Goal: Transaction & Acquisition: Purchase product/service

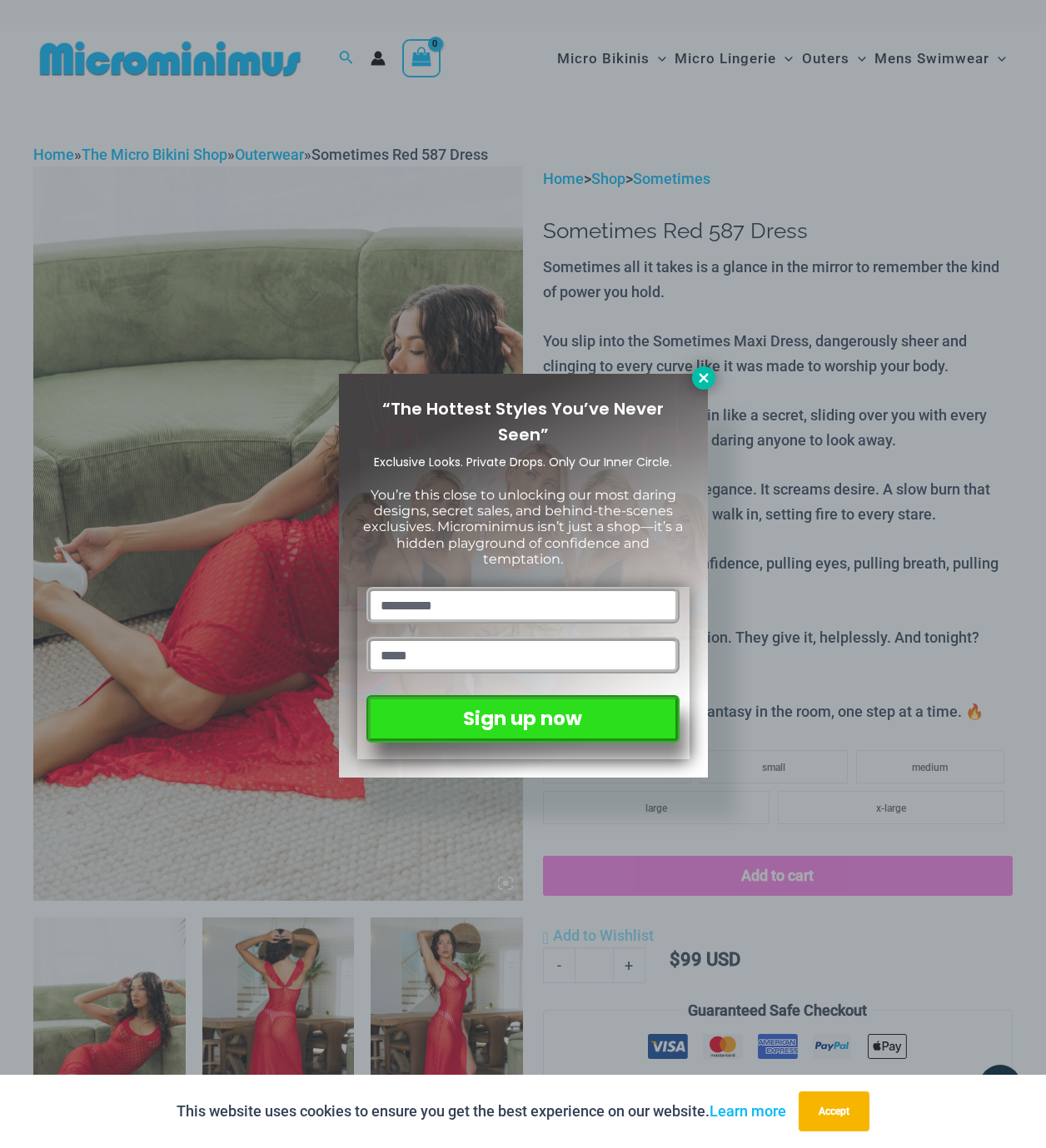
click at [711, 379] on button at bounding box center [703, 378] width 23 height 23
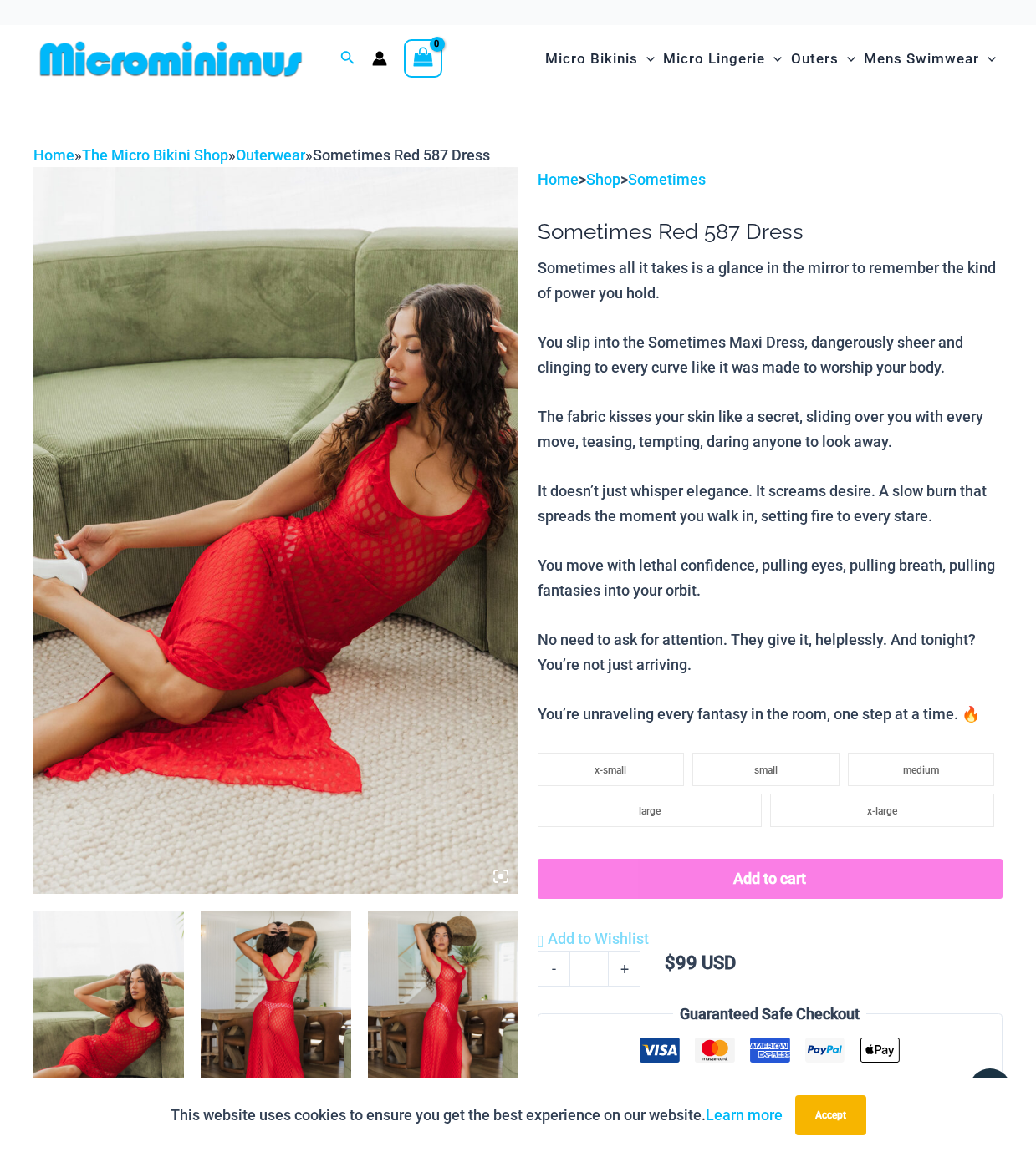
click at [274, 483] on img at bounding box center [276, 530] width 485 height 726
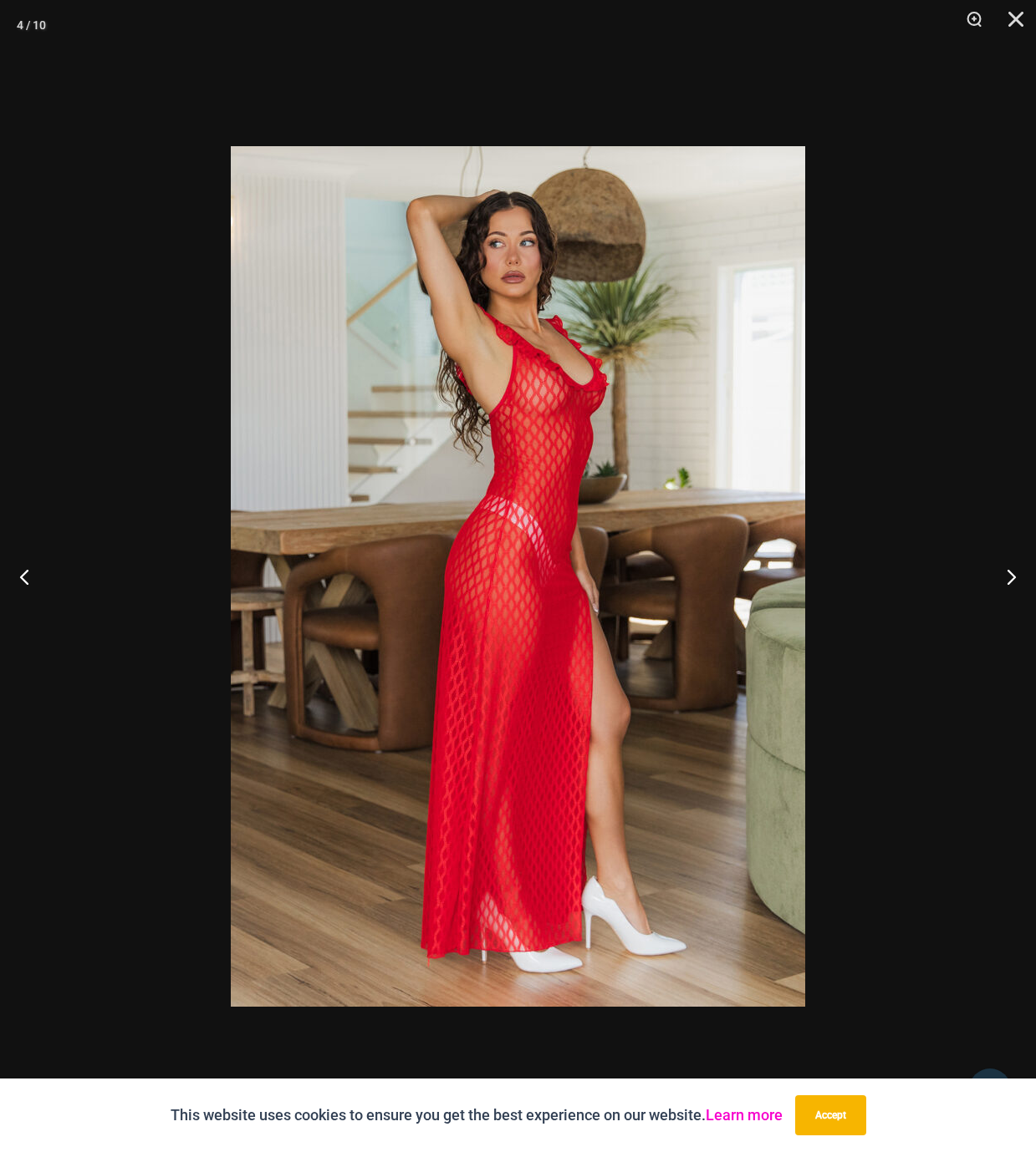
click at [705, 1115] on link "Learn more" at bounding box center [743, 1115] width 77 height 17
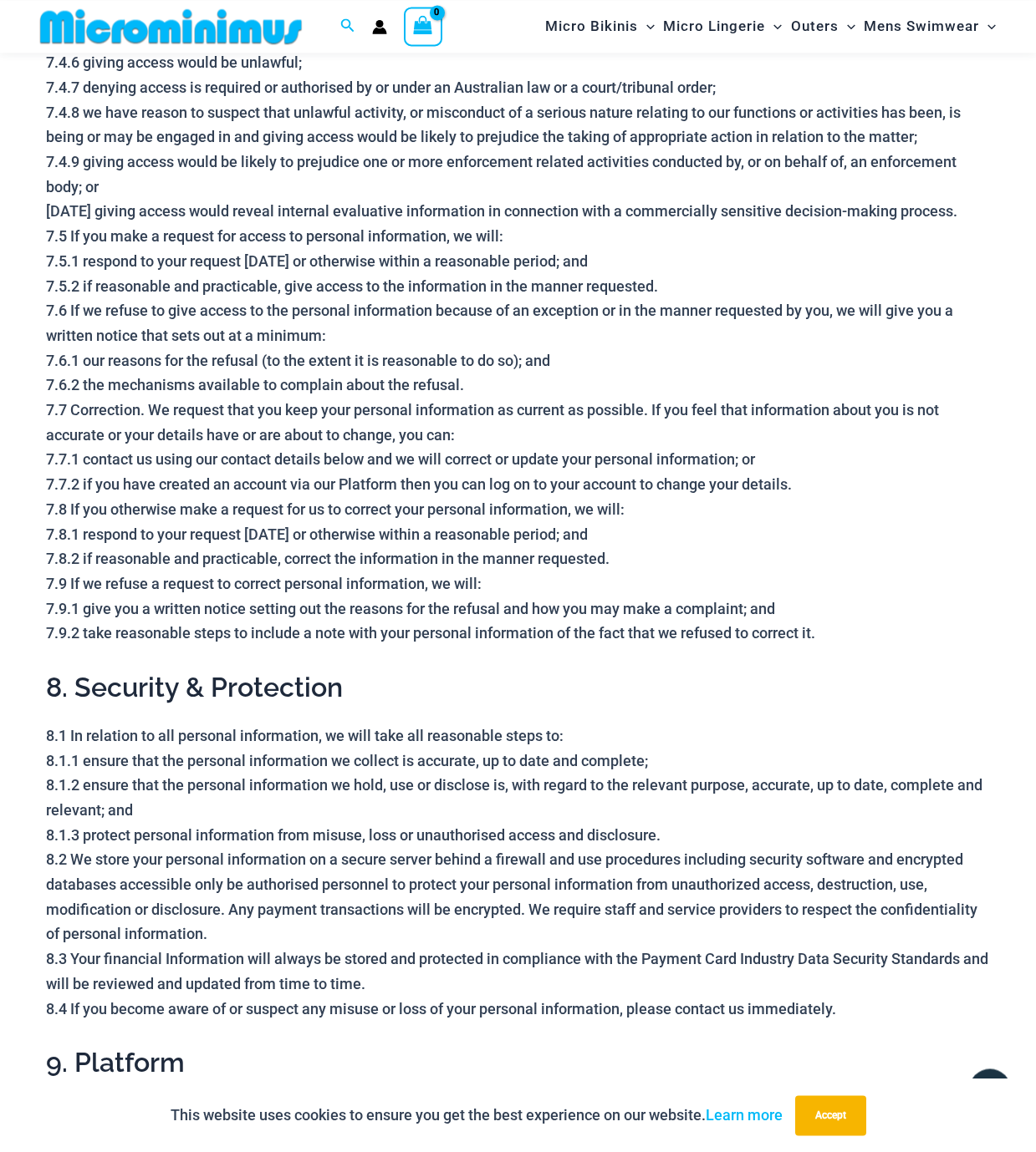
scroll to position [3238, 0]
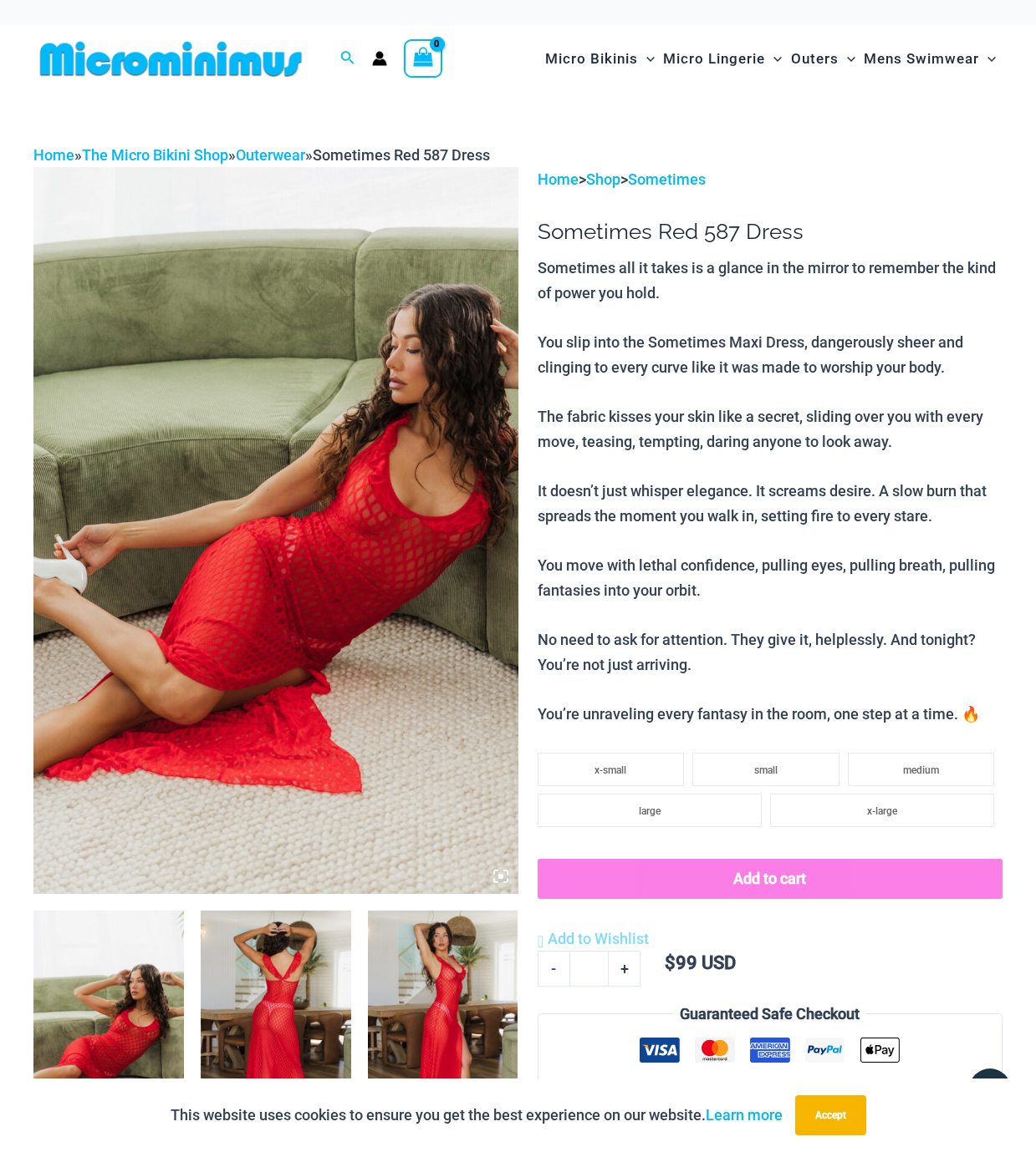
click at [391, 635] on img at bounding box center [276, 530] width 485 height 726
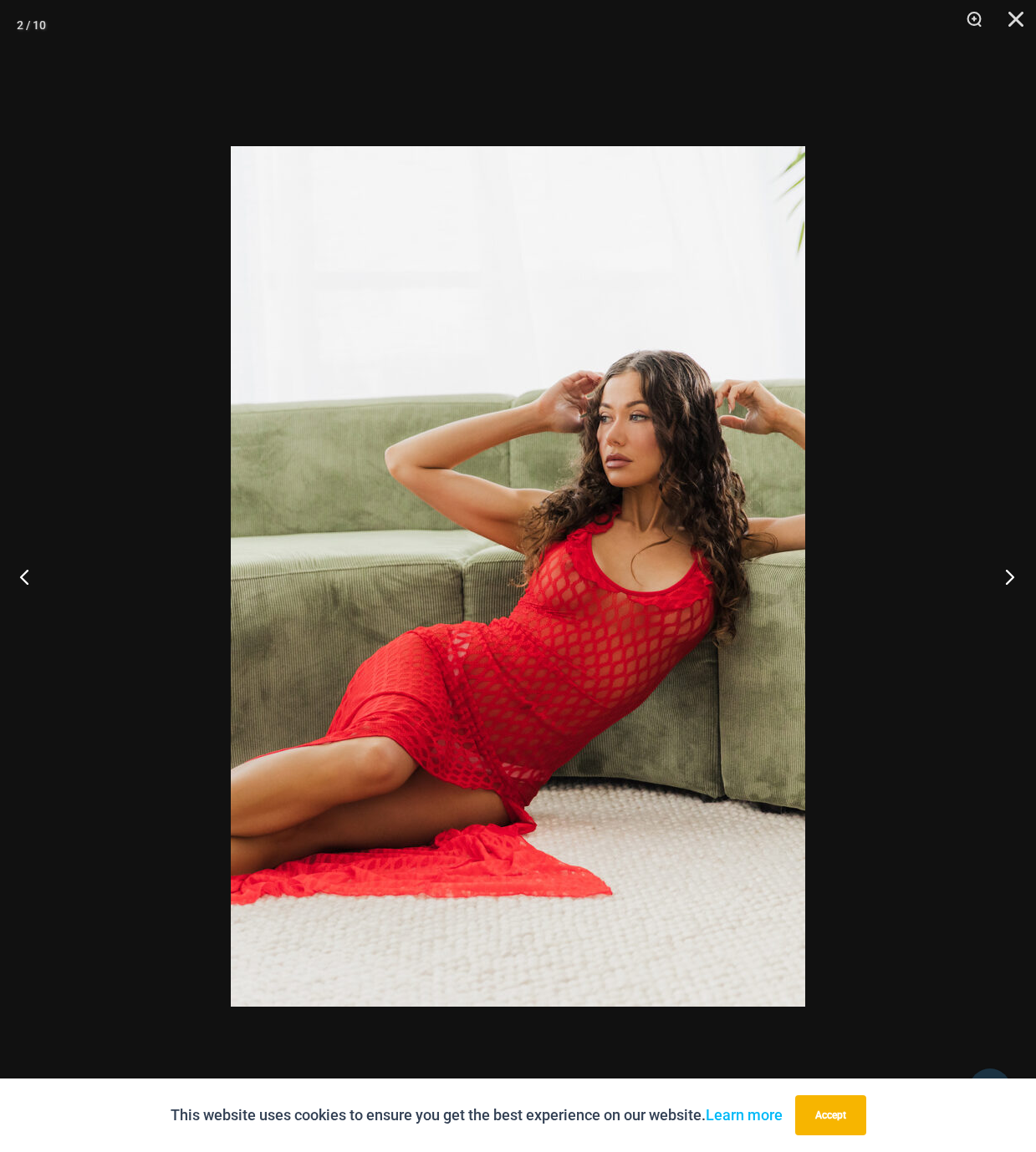
click at [1008, 575] on button "Next" at bounding box center [1004, 576] width 63 height 83
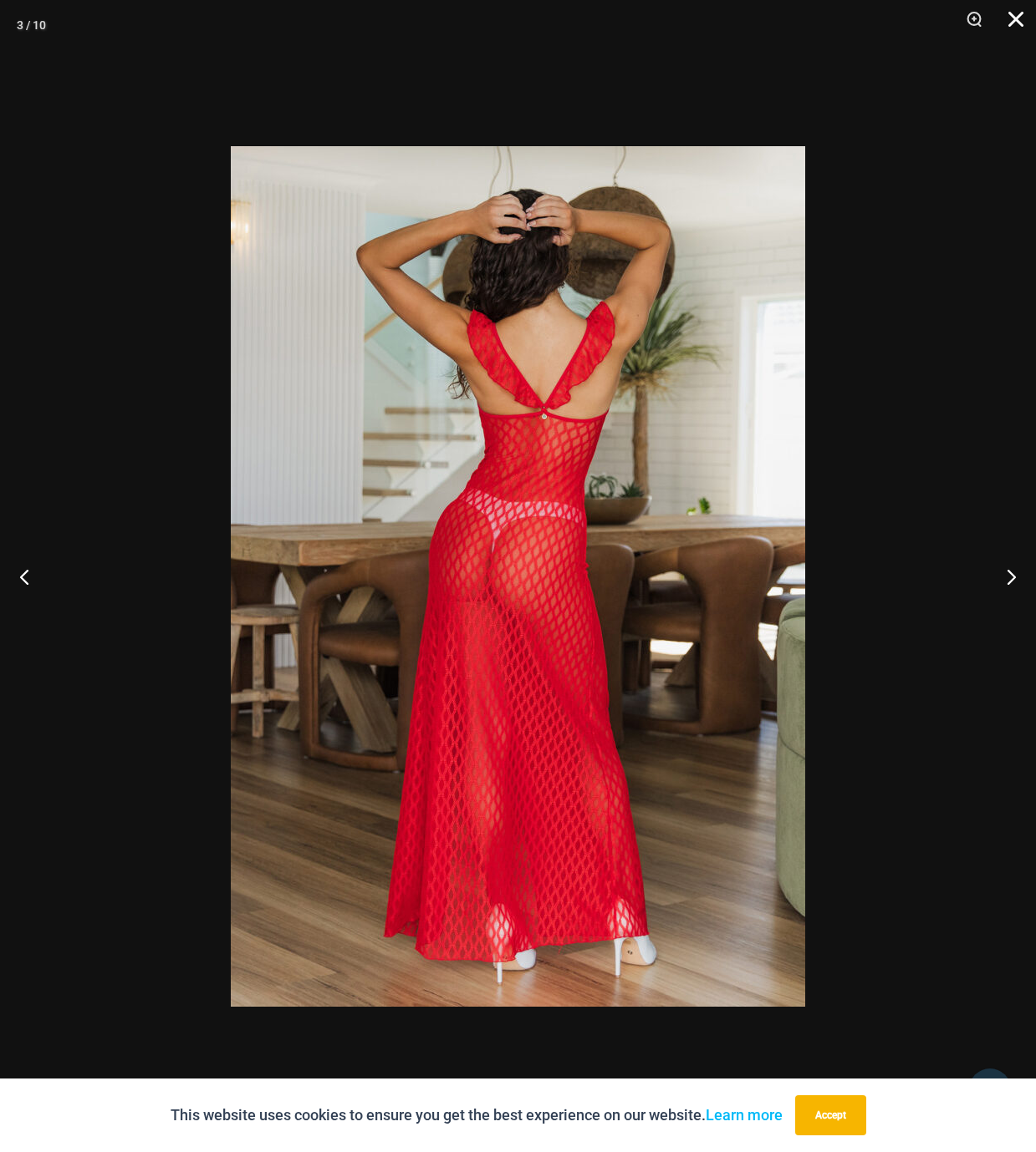
click at [1017, 11] on button "Close" at bounding box center [1010, 25] width 42 height 50
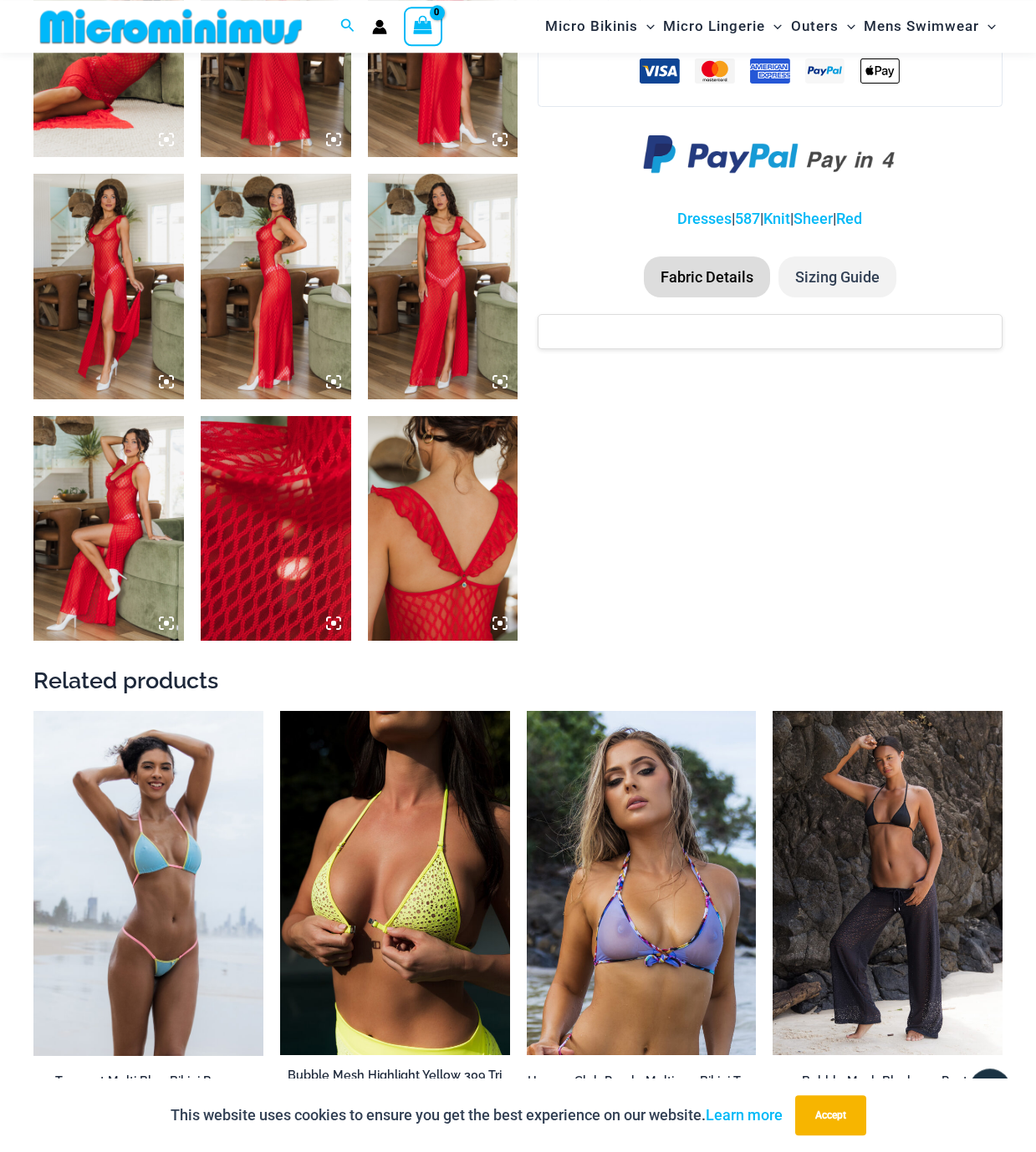
scroll to position [971, 0]
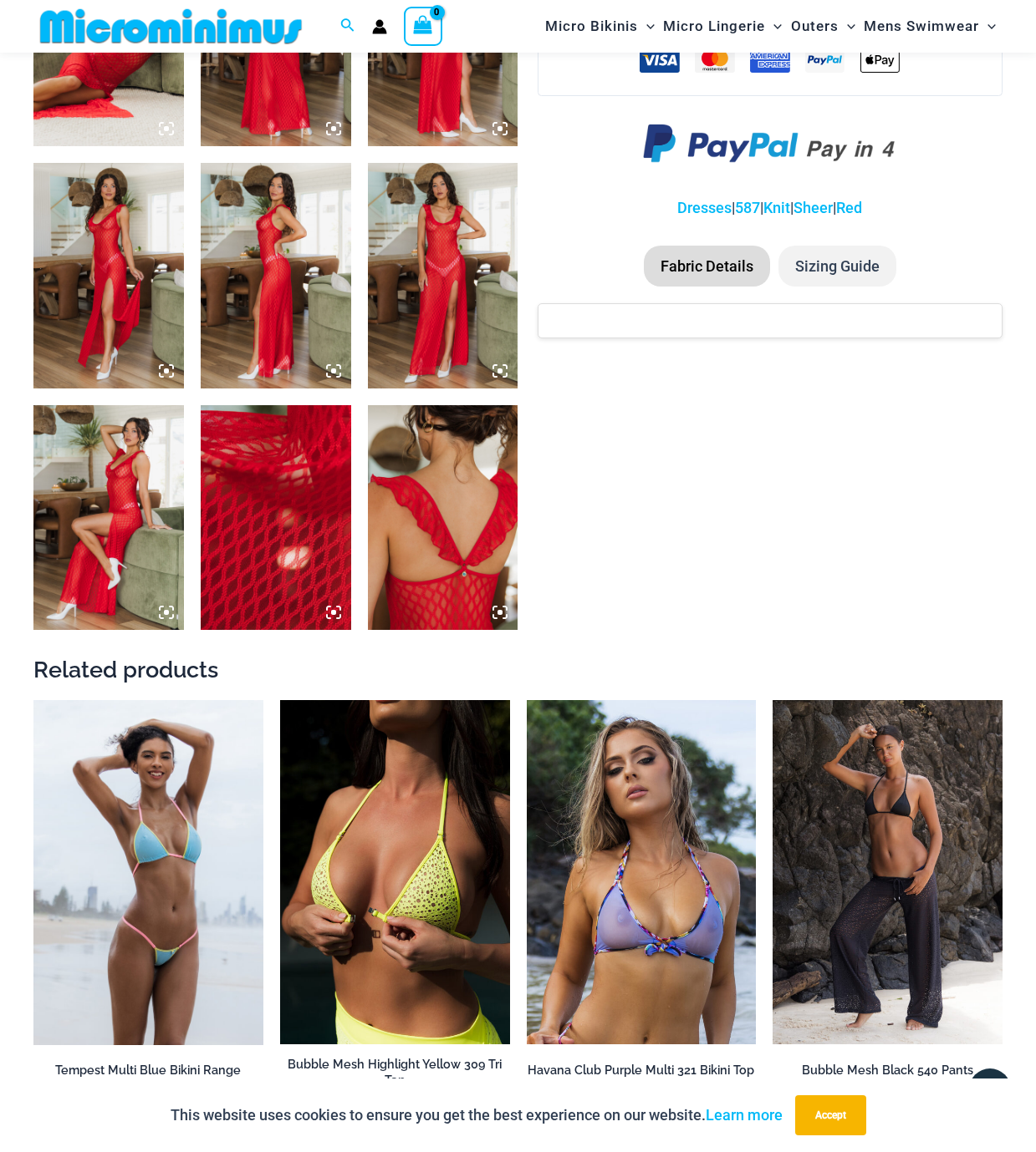
click at [458, 537] on img at bounding box center [443, 518] width 150 height 226
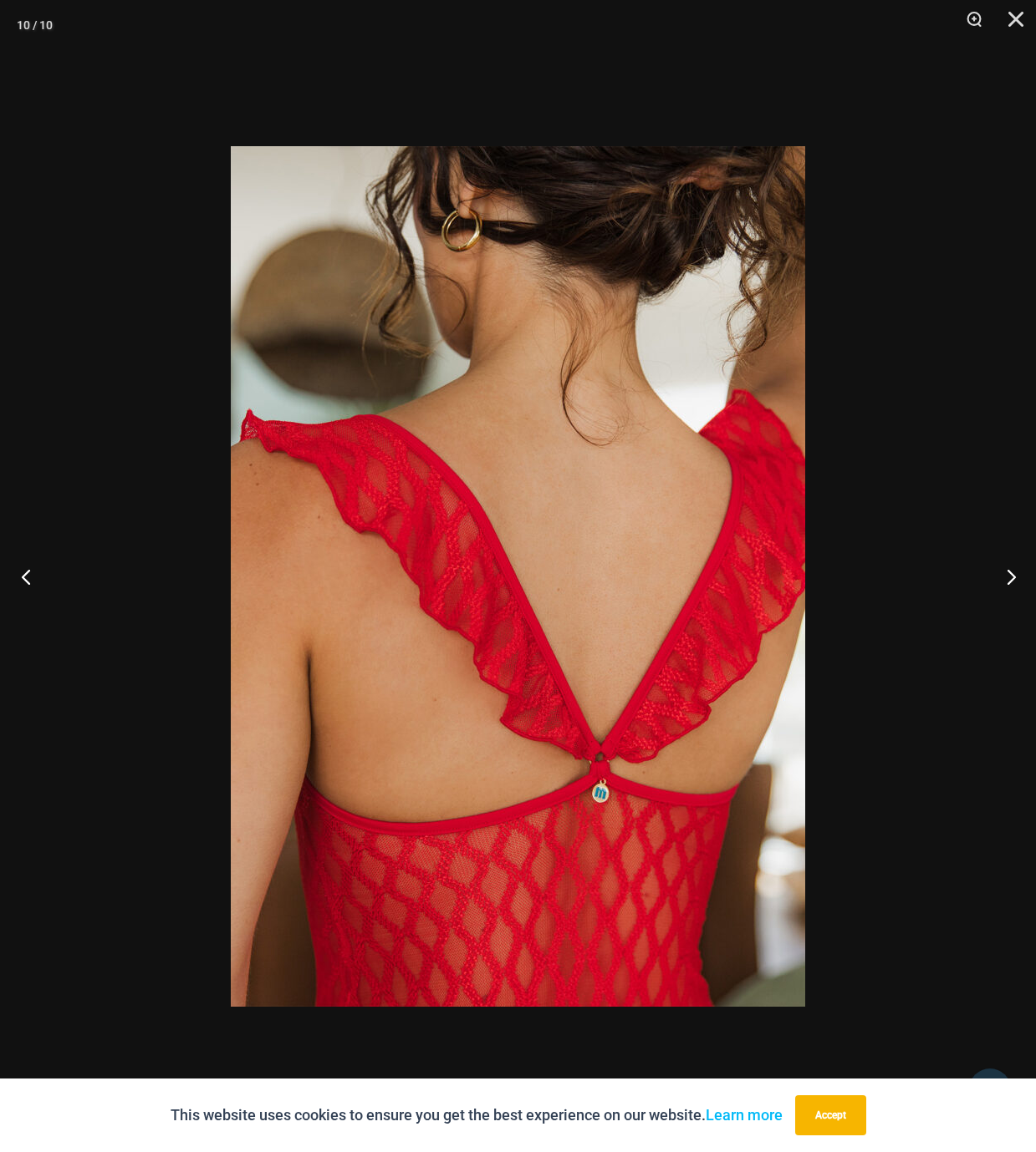
click at [22, 575] on button "Previous" at bounding box center [31, 576] width 63 height 83
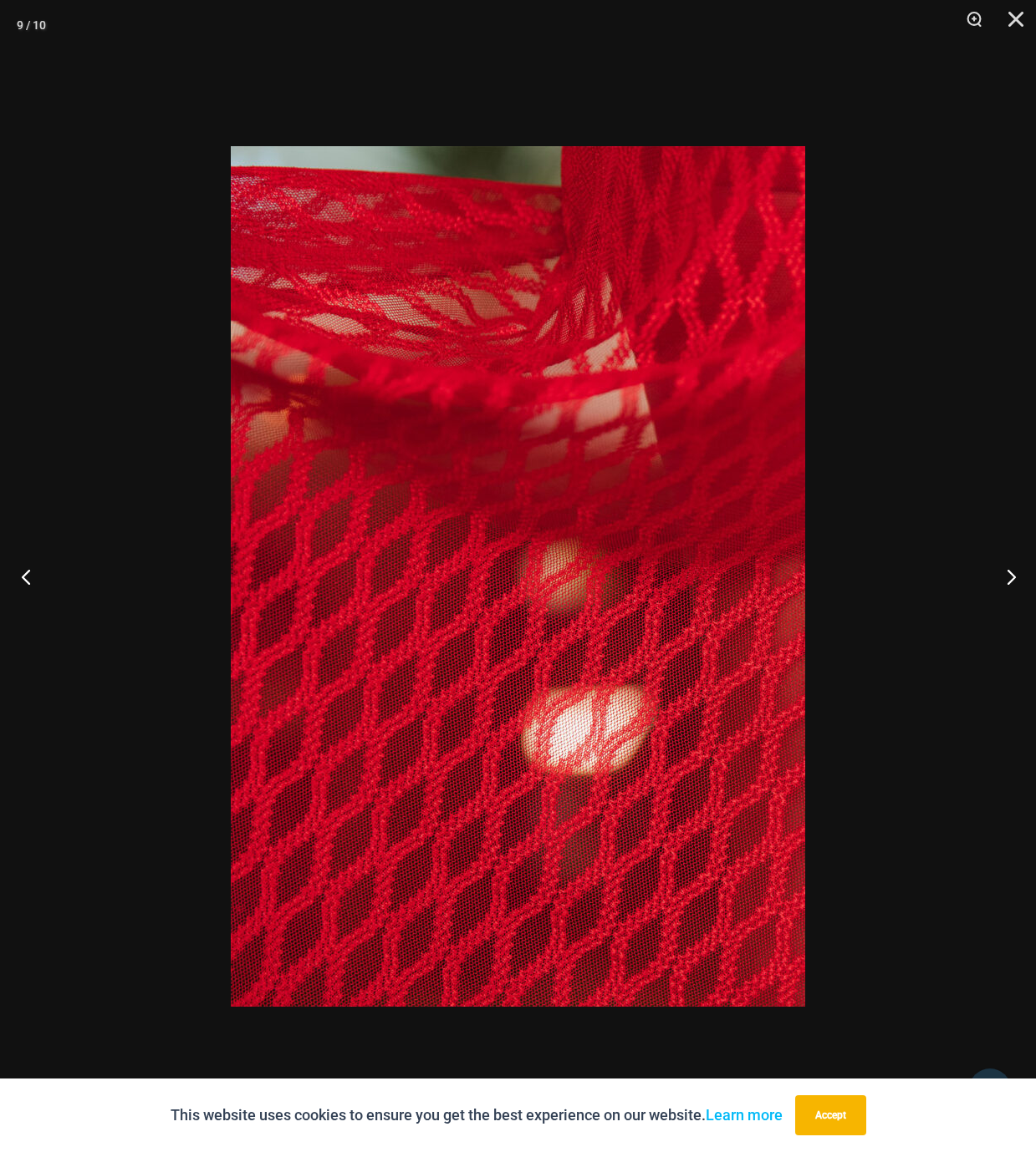
click at [29, 572] on button "Previous" at bounding box center [31, 576] width 63 height 83
